Goal: Information Seeking & Learning: Find specific fact

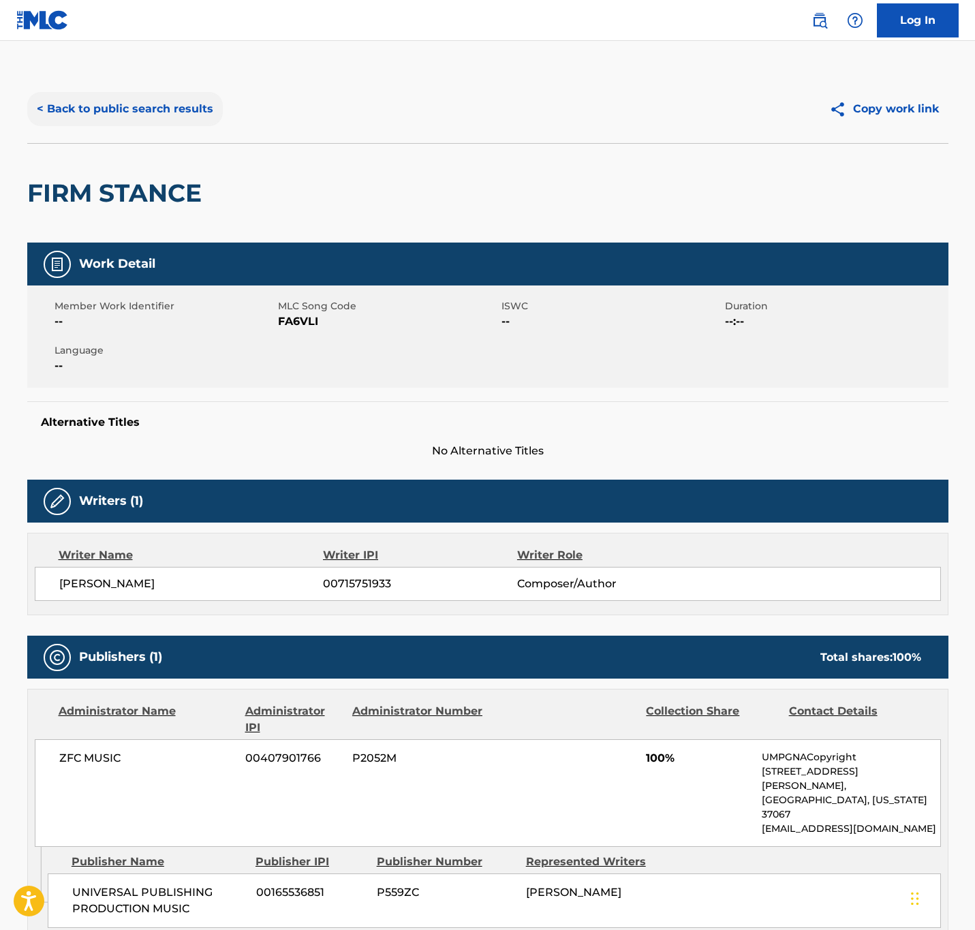
click at [215, 117] on button "< Back to public search results" at bounding box center [125, 109] width 196 height 34
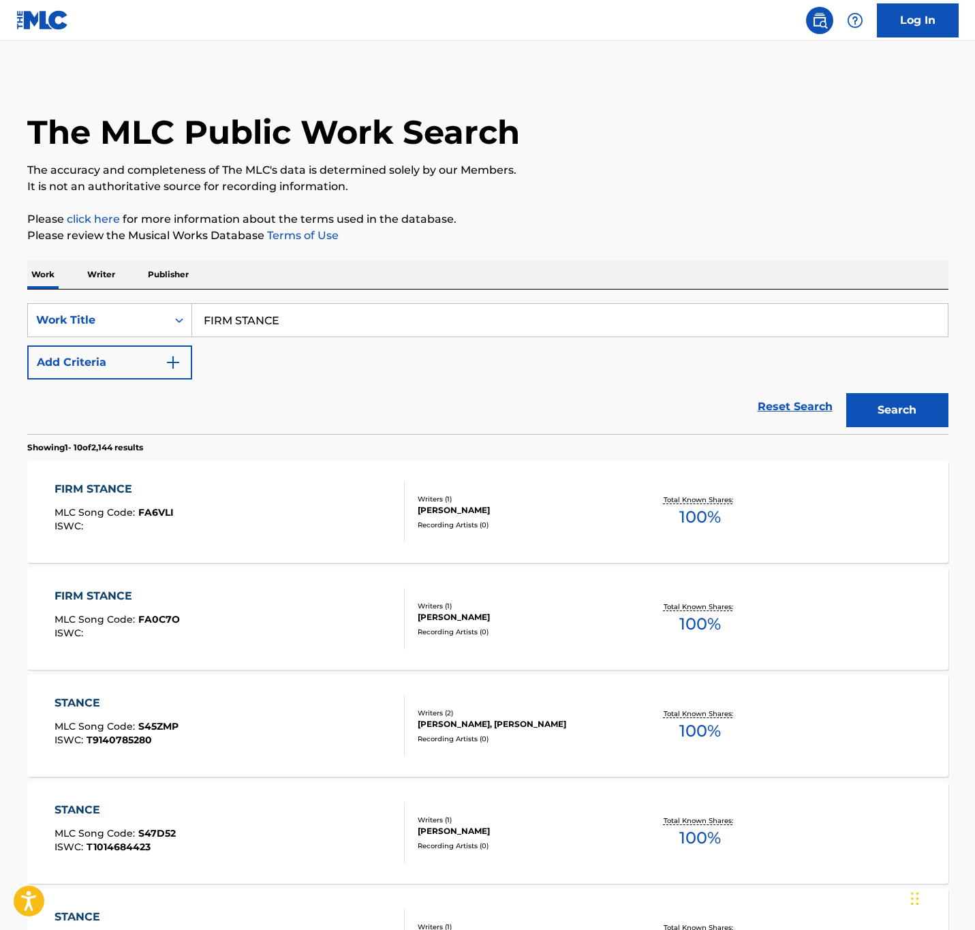
click at [0, 334] on html "Accessibility Screen-Reader Guide, Feedback, and Issue Reporting | New window 0…" at bounding box center [487, 465] width 975 height 930
click at [313, 317] on input "FIRM STANCE" at bounding box center [570, 320] width 756 height 33
click at [11, 313] on div "The MLC Public Work Search The accuracy and completeness of The MLC's data is d…" at bounding box center [488, 835] width 954 height 1521
paste input "UNODDUSUAL"
type input "UNODDUSUAL"
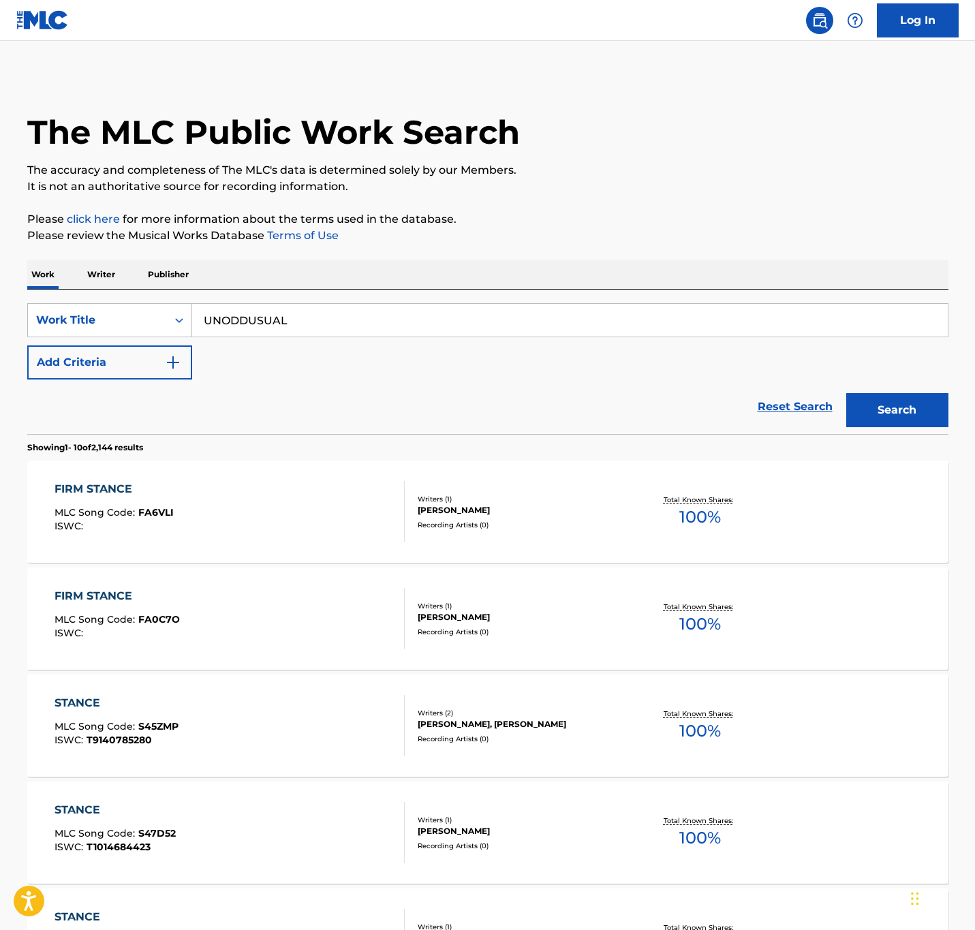
click at [11, 313] on div "The MLC Public Work Search The accuracy and completeness of The MLC's data is d…" at bounding box center [488, 835] width 954 height 1521
click at [899, 410] on button "Search" at bounding box center [897, 410] width 102 height 34
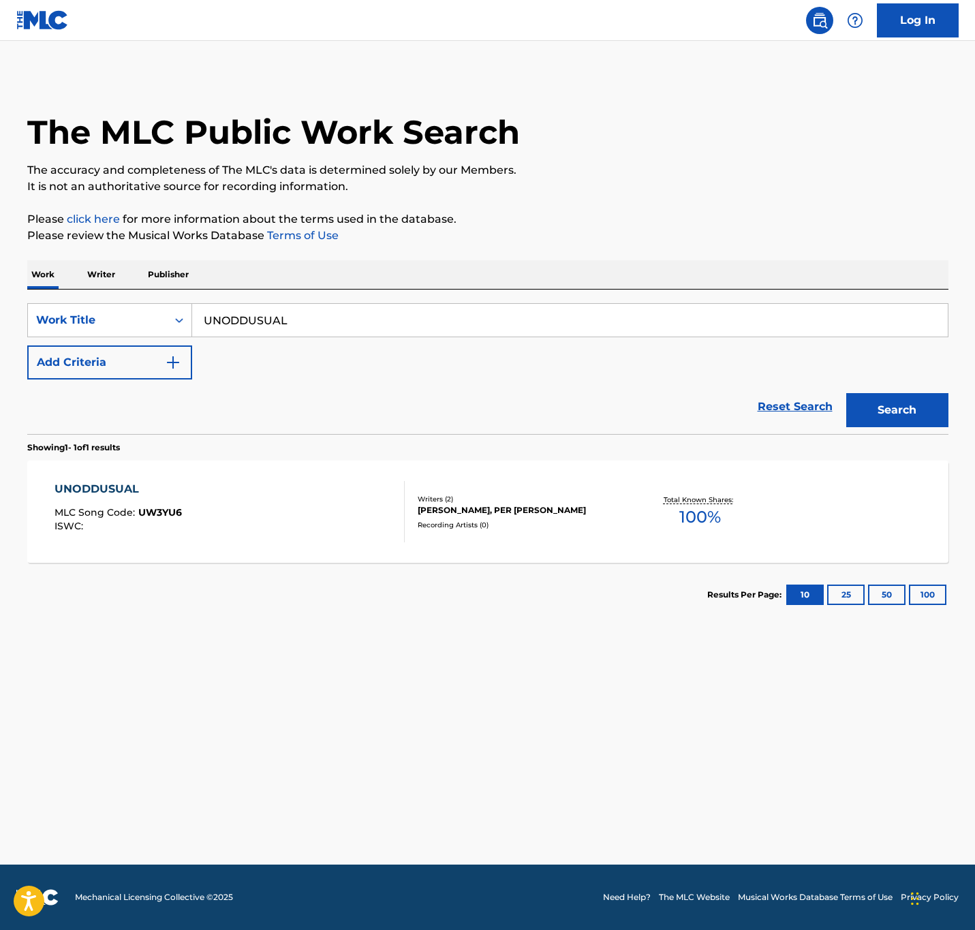
click at [319, 538] on div "UNODDUSUAL MLC Song Code : UW3YU6 ISWC :" at bounding box center [230, 511] width 350 height 61
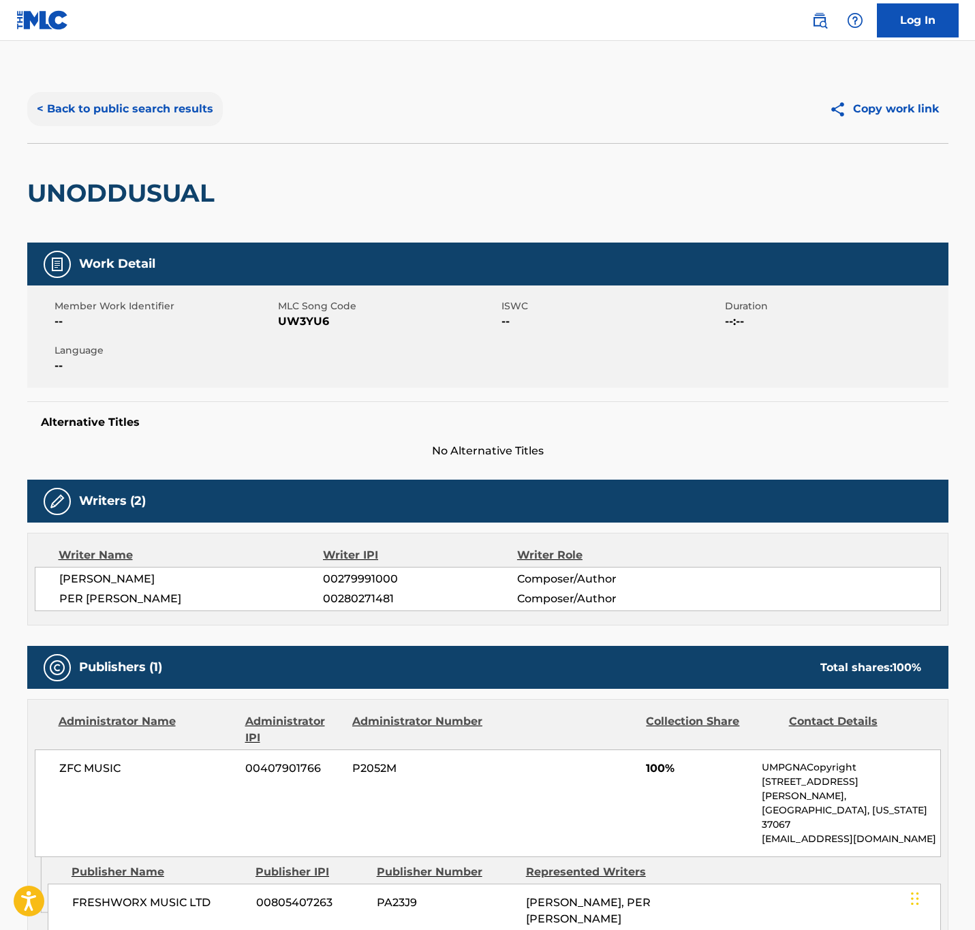
click at [159, 103] on button "< Back to public search results" at bounding box center [125, 109] width 196 height 34
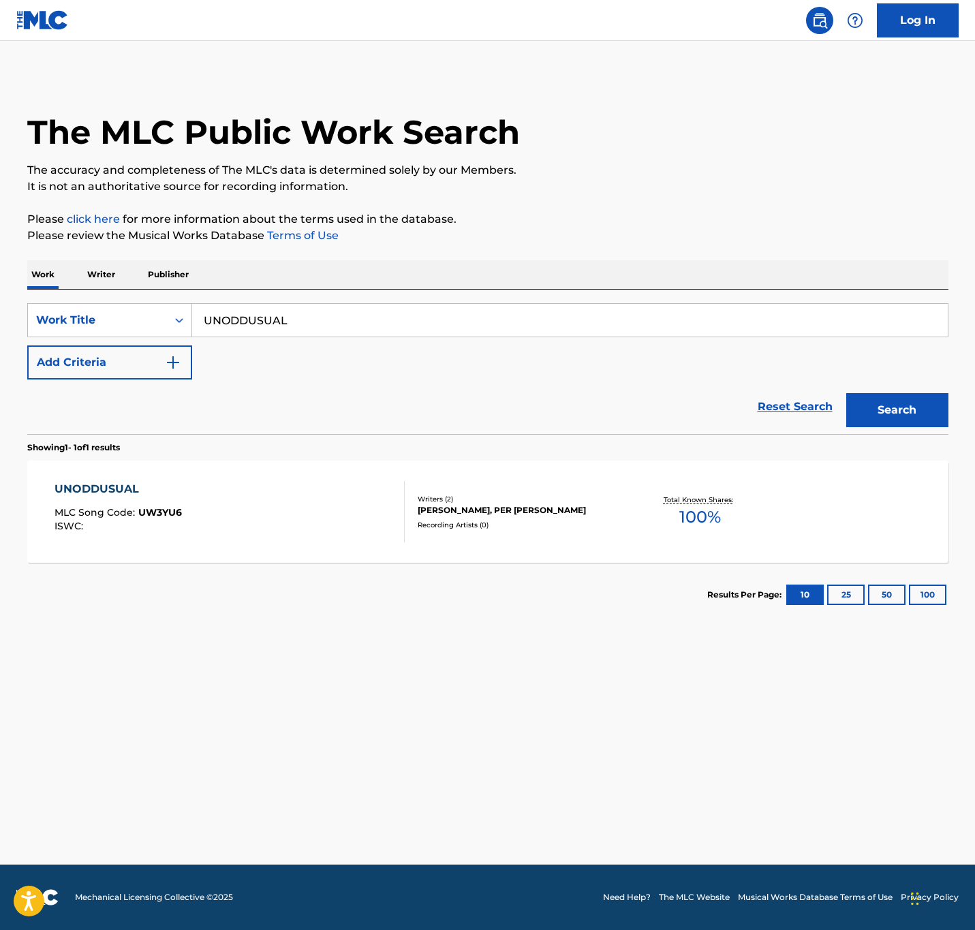
drag, startPoint x: 348, startPoint y: 321, endPoint x: 13, endPoint y: 309, distance: 334.8
click at [13, 309] on div "The MLC Public Work Search The accuracy and completeness of The MLC's data is d…" at bounding box center [488, 351] width 954 height 552
paste input "THE RIGHTEOUS RAW"
type input "THE RIGHTEOUS RAW"
click at [846, 393] on button "Search" at bounding box center [897, 410] width 102 height 34
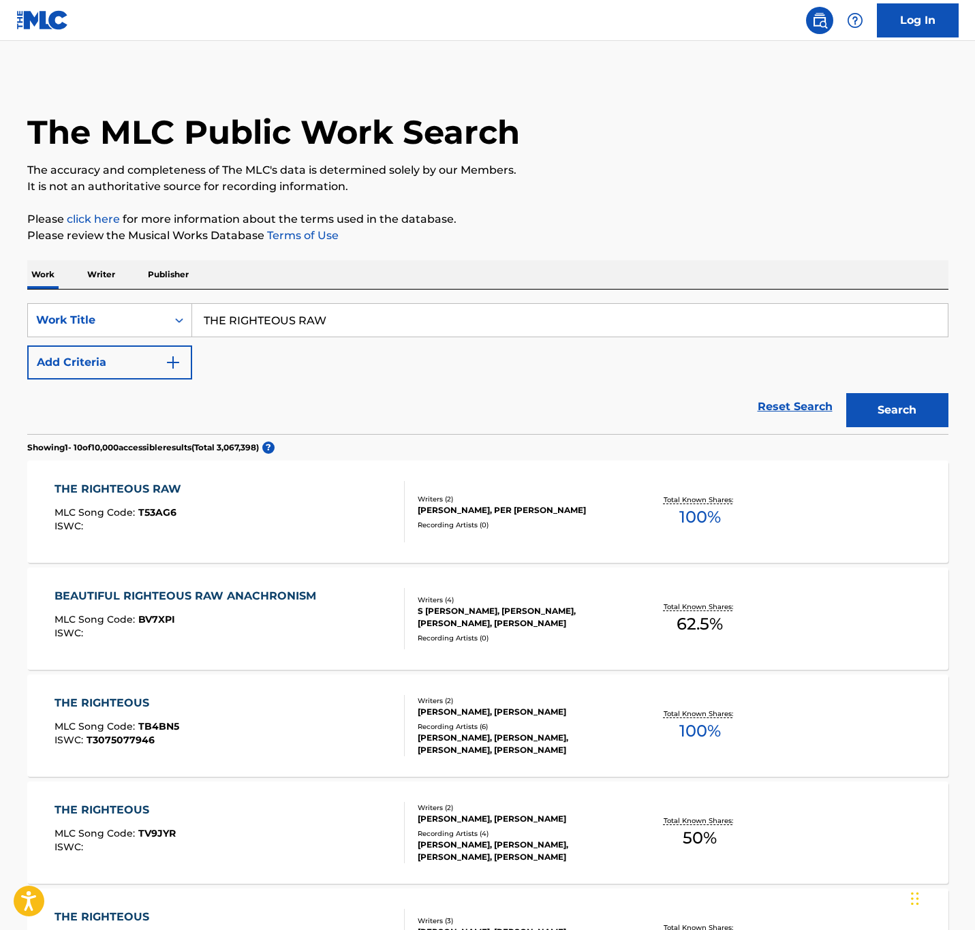
click at [362, 508] on div "THE RIGHTEOUS RAW MLC Song Code : T53AG6 ISWC :" at bounding box center [230, 511] width 350 height 61
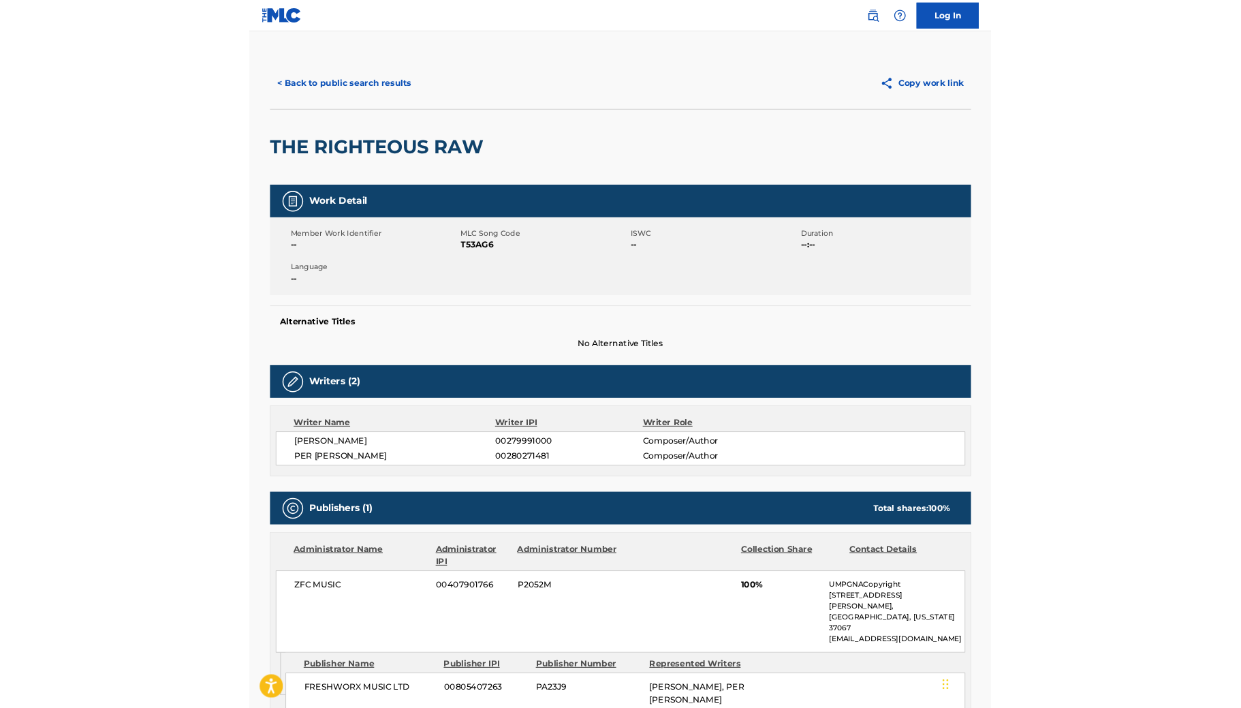
scroll to position [61, 0]
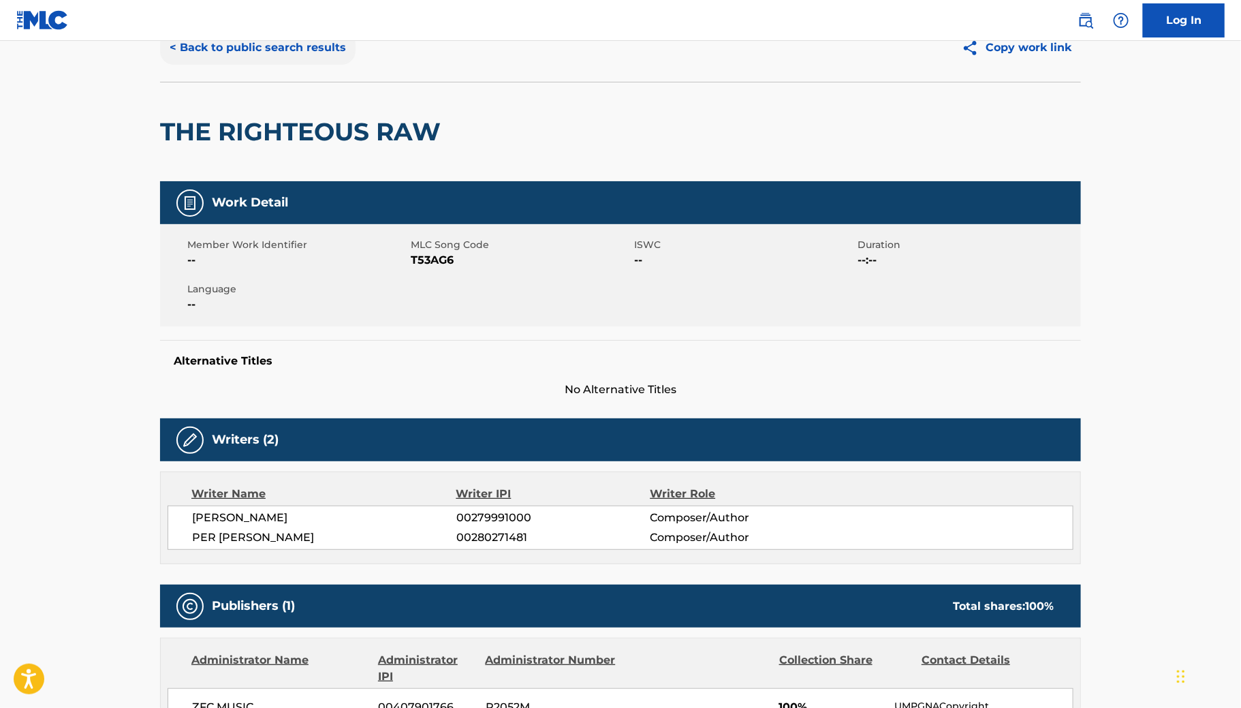
click at [319, 52] on button "< Back to public search results" at bounding box center [258, 48] width 196 height 34
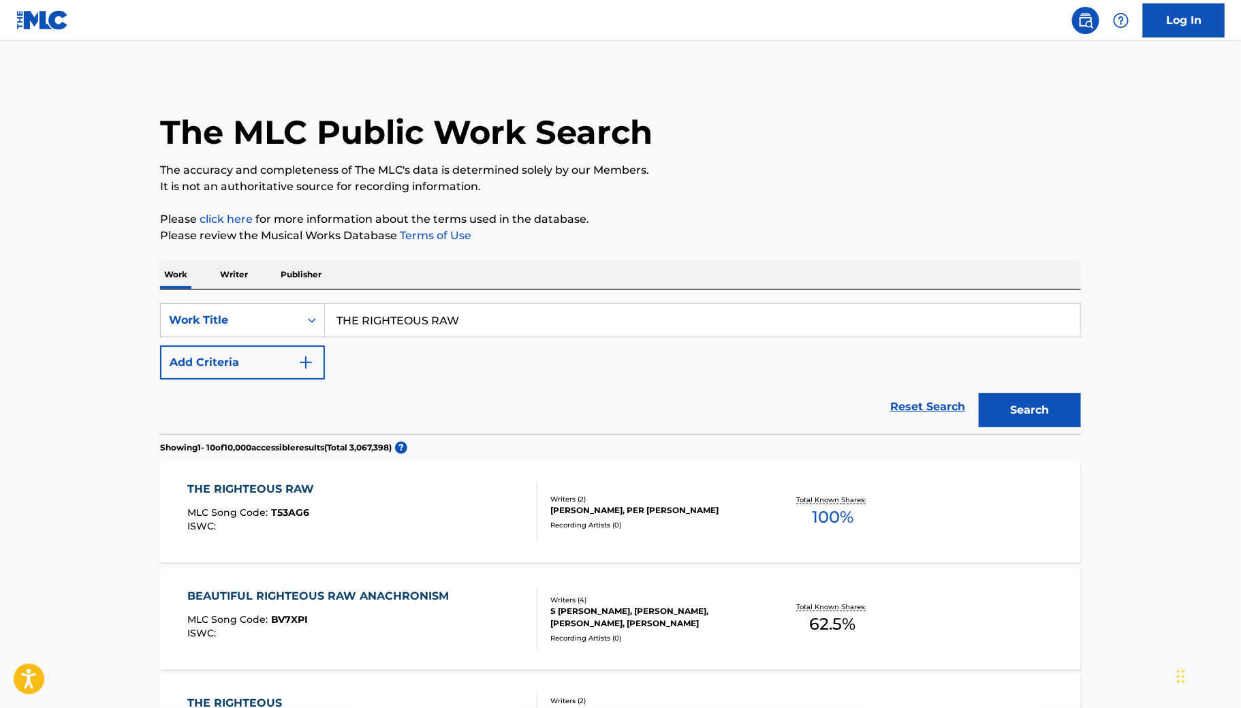
drag, startPoint x: 485, startPoint y: 311, endPoint x: -307, endPoint y: 190, distance: 801.0
click at [0, 190] on html "Accessibility Screen-Reader Guide, Feedback, and Issue Reporting | New window 0…" at bounding box center [620, 354] width 1241 height 708
paste input "PIXEL PROMENADE"
type input "PIXEL PROMENADE"
click at [974, 415] on button "Search" at bounding box center [1030, 410] width 102 height 34
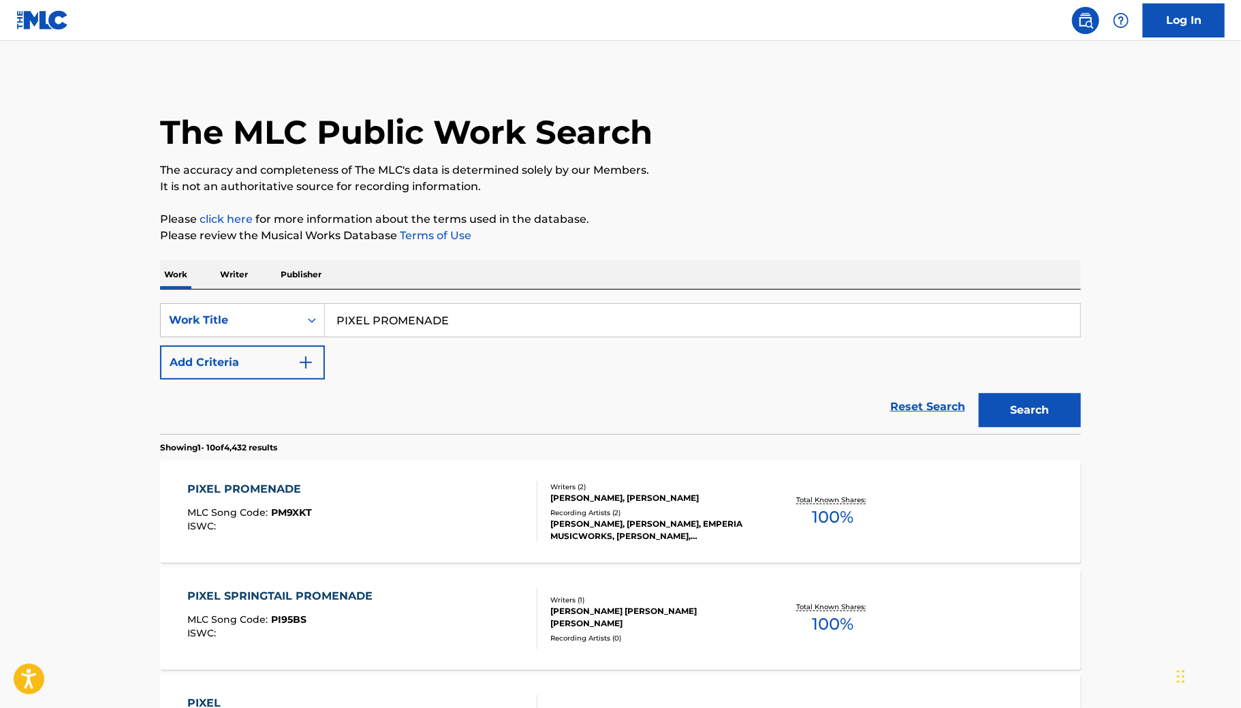
click at [448, 514] on div "PIXEL PROMENADE MLC Song Code : PM9XKT ISWC :" at bounding box center [363, 511] width 350 height 61
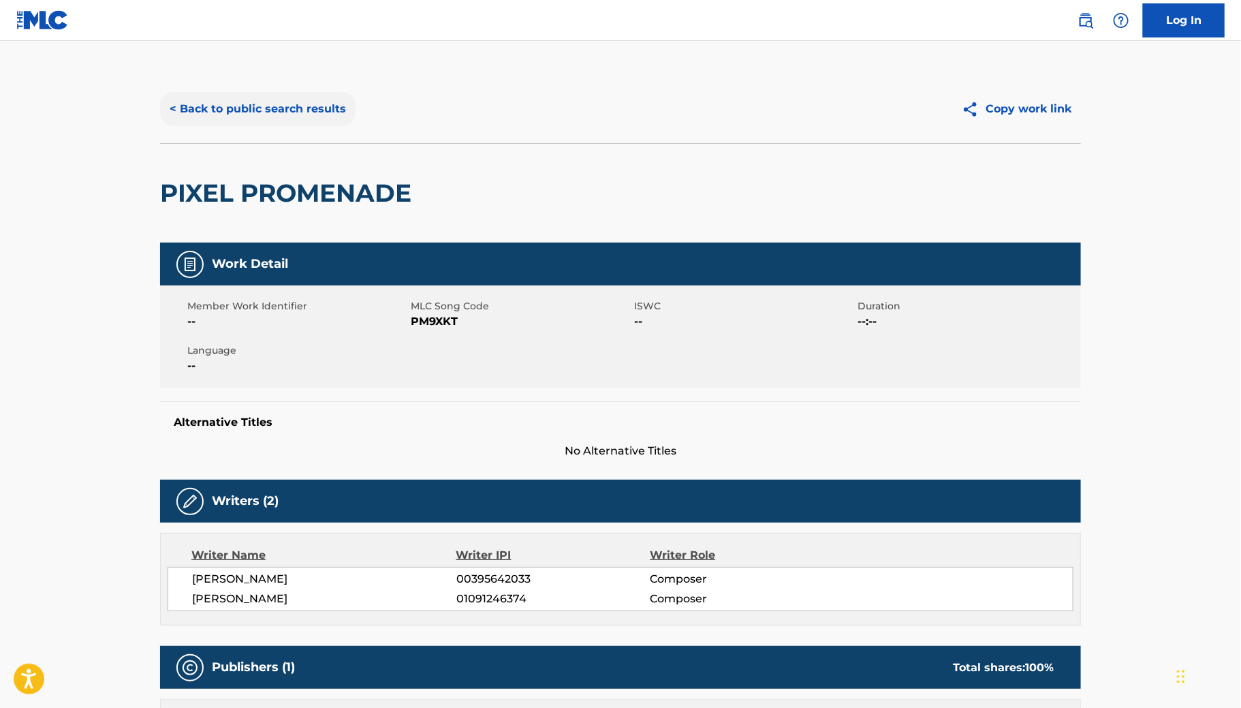
click at [317, 115] on button "< Back to public search results" at bounding box center [258, 109] width 196 height 34
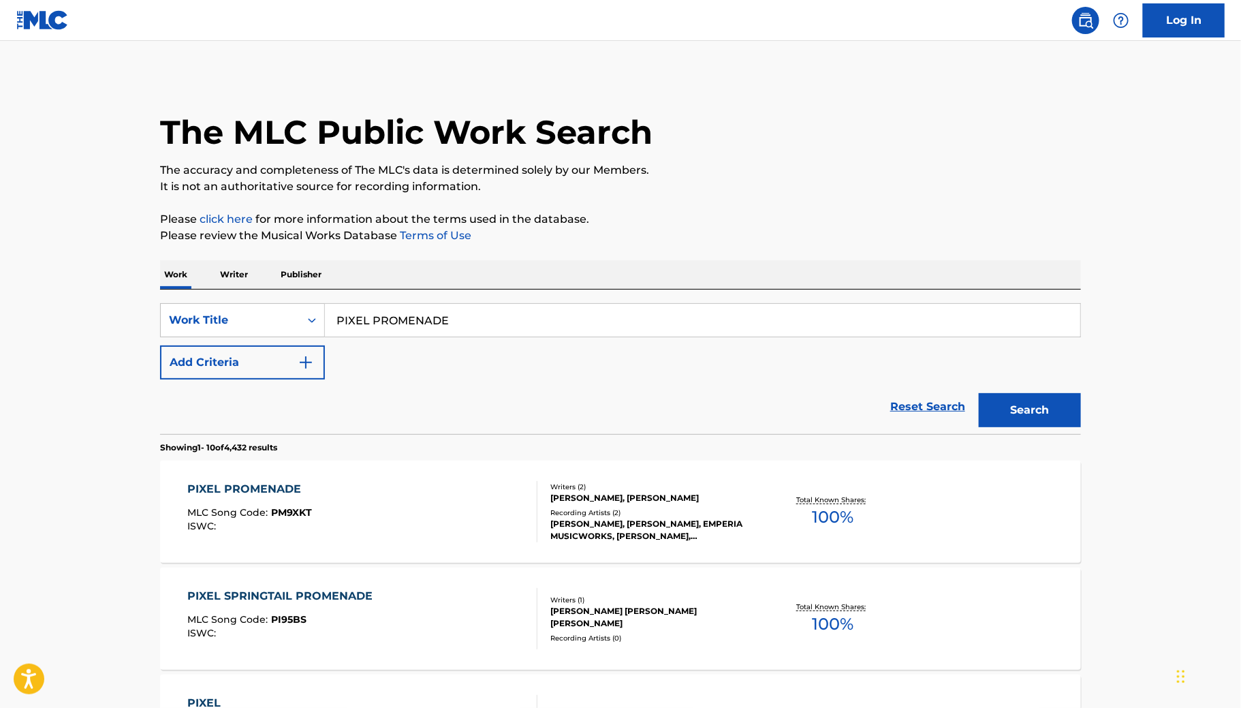
drag, startPoint x: 463, startPoint y: 326, endPoint x: 125, endPoint y: 290, distance: 339.8
type input "TO THE MAX"
click at [287, 352] on button "Add Criteria" at bounding box center [242, 362] width 165 height 34
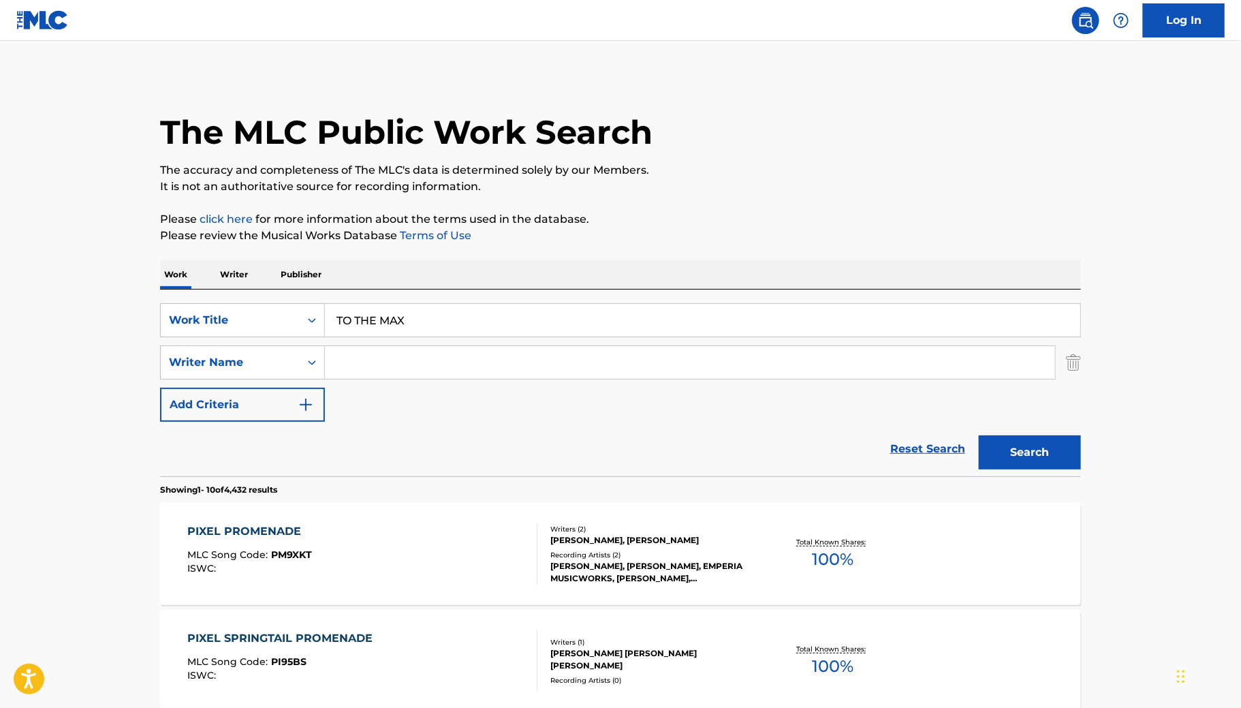
click at [369, 362] on input "Search Form" at bounding box center [690, 362] width 730 height 33
type input "PENN"
click at [974, 435] on button "Search" at bounding box center [1030, 452] width 102 height 34
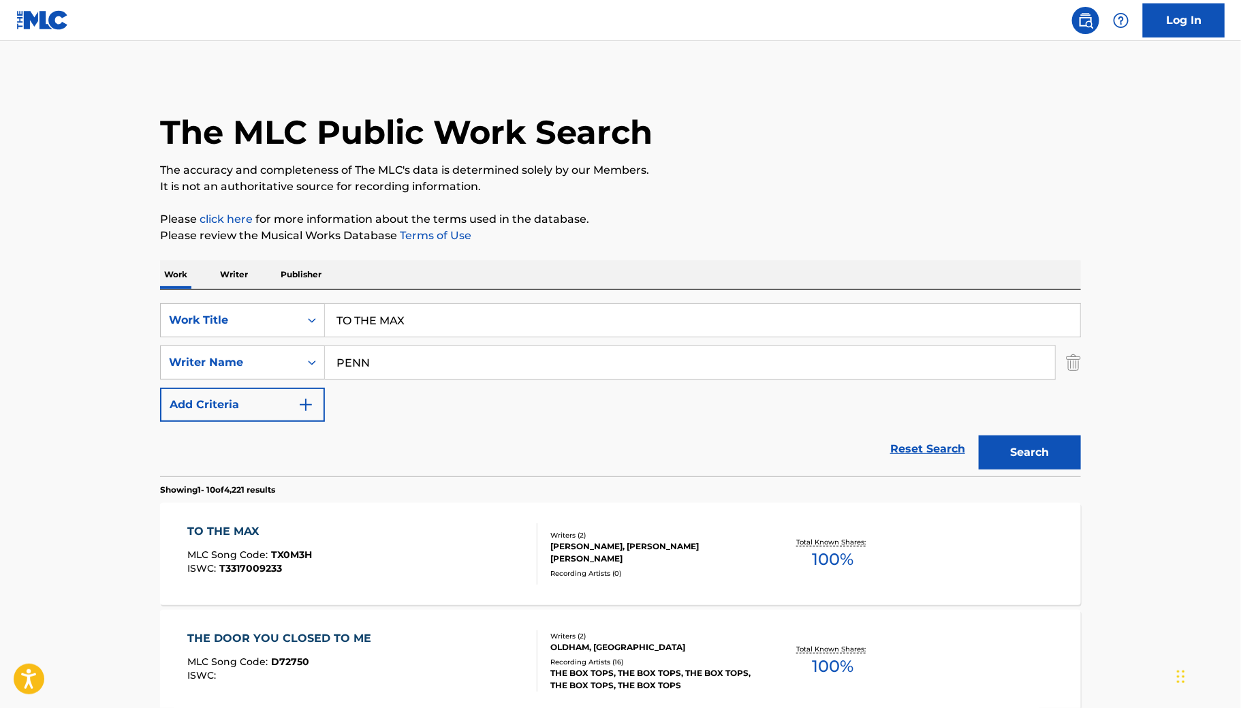
click at [544, 568] on div "Writers ( 2 ) [PERSON_NAME], [PERSON_NAME] [PERSON_NAME] Recording Artists ( 0 )" at bounding box center [647, 554] width 219 height 48
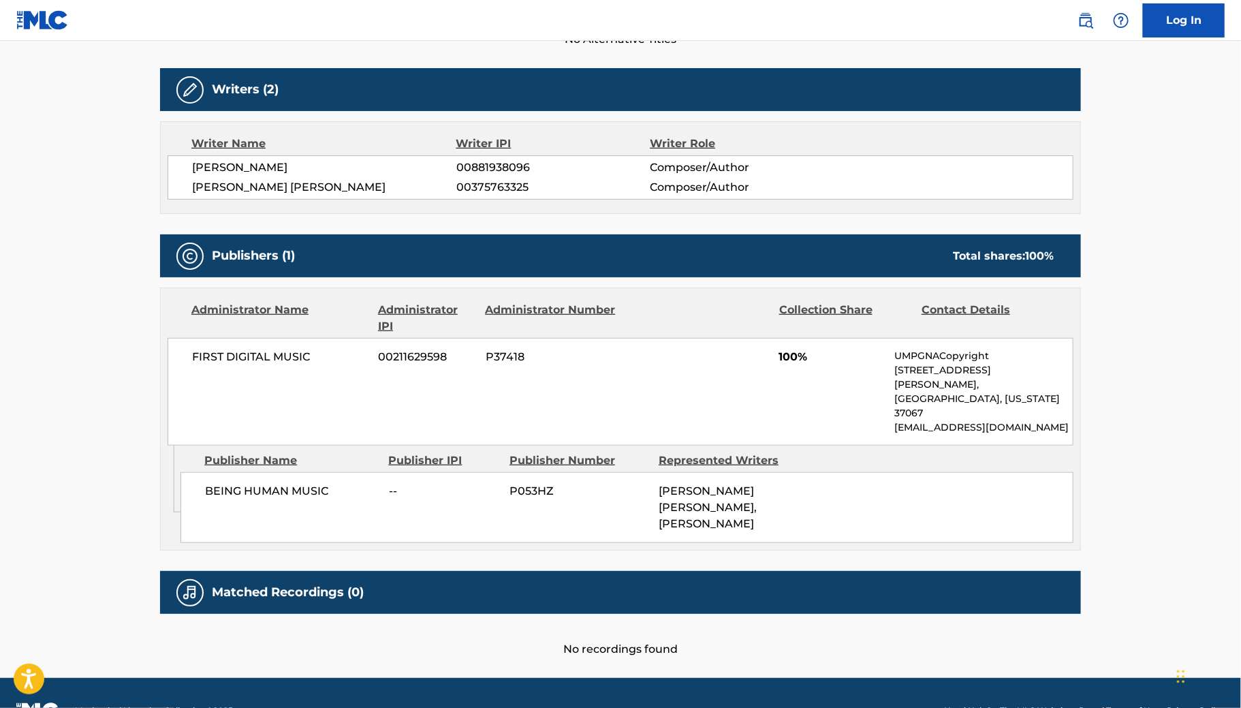
scroll to position [422, 0]
